Goal: Find specific page/section: Find specific page/section

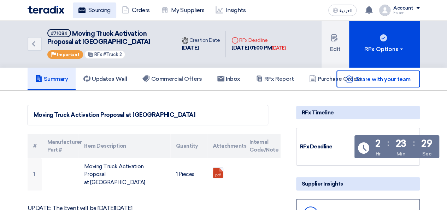
click at [100, 7] on link "Sourcing" at bounding box center [94, 10] width 43 height 16
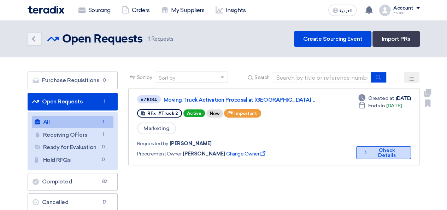
click at [388, 157] on button "Check details Check Details" at bounding box center [383, 152] width 55 height 13
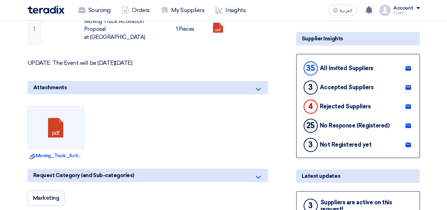
scroll to position [177, 0]
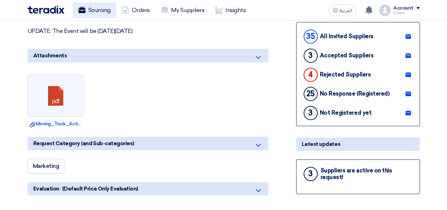
click at [105, 14] on link "Sourcing" at bounding box center [94, 10] width 43 height 16
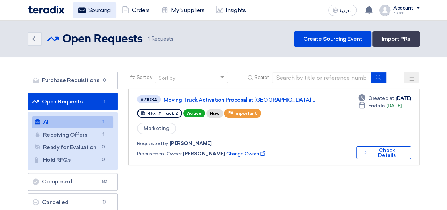
click at [90, 8] on link "Sourcing" at bounding box center [94, 10] width 43 height 16
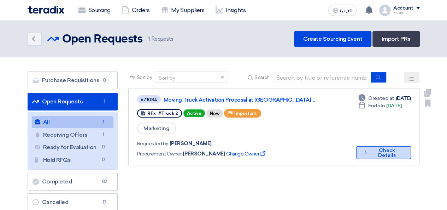
click at [386, 147] on button "Check details Check Details" at bounding box center [383, 152] width 55 height 13
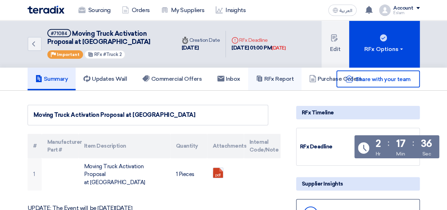
click at [270, 77] on h5 "RFx Report" at bounding box center [275, 78] width 38 height 7
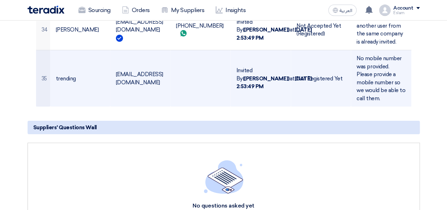
scroll to position [2545, 0]
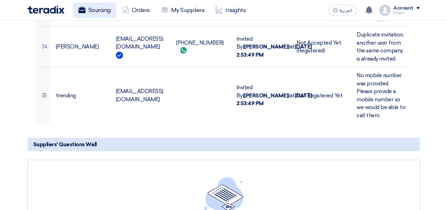
click at [103, 7] on link "Sourcing" at bounding box center [94, 10] width 43 height 16
